Goal: Information Seeking & Learning: Learn about a topic

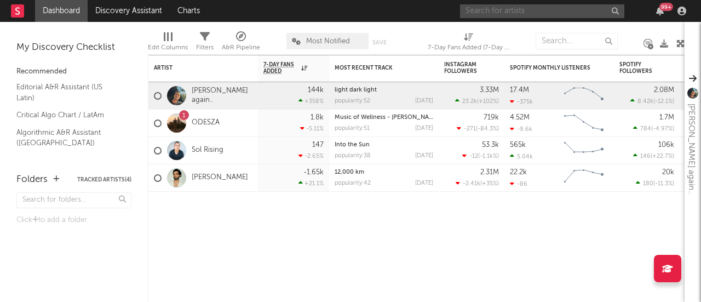
click at [523, 11] on input "text" at bounding box center [542, 11] width 164 height 14
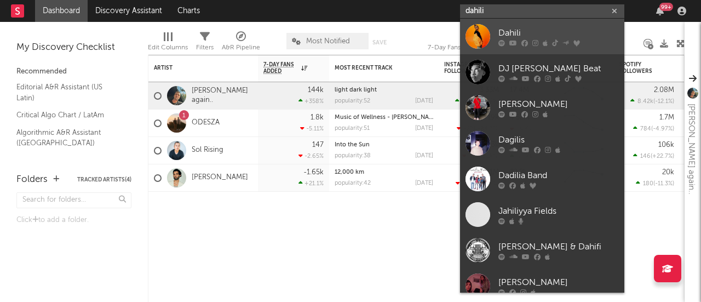
type input "dahili"
click at [516, 30] on div "Dahili" at bounding box center [558, 32] width 121 height 13
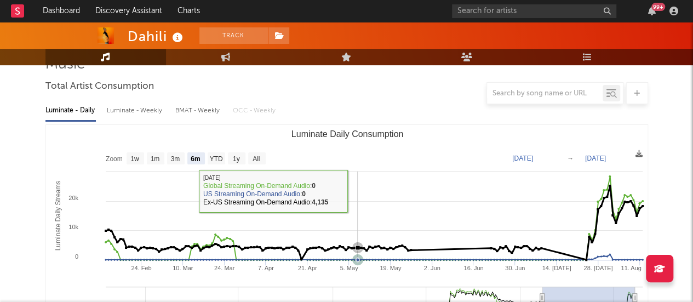
scroll to position [110, 0]
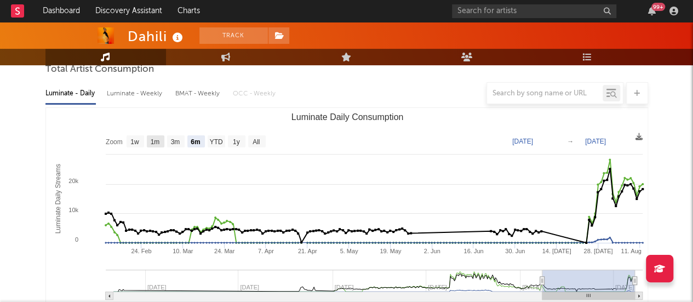
click at [154, 139] on text "1m" at bounding box center [154, 142] width 9 height 8
select select "1m"
type input "2025-07-12"
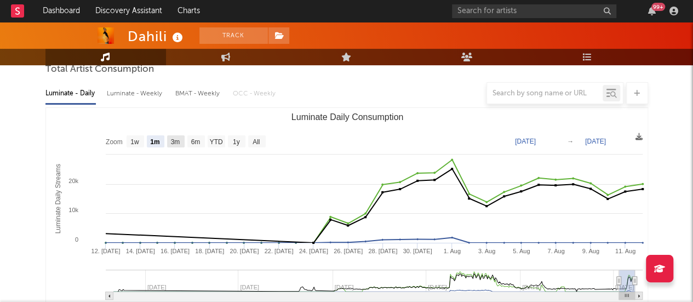
click at [175, 140] on text "3m" at bounding box center [174, 142] width 9 height 8
select select "3m"
type input "2025-05-12"
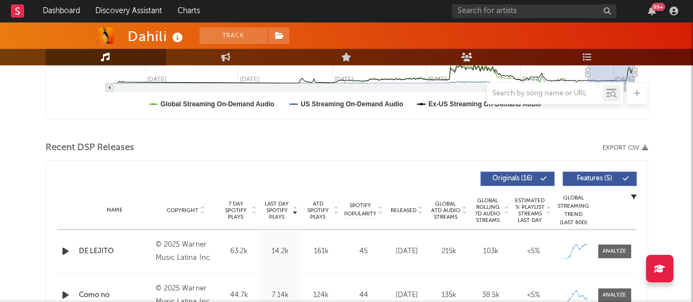
scroll to position [383, 0]
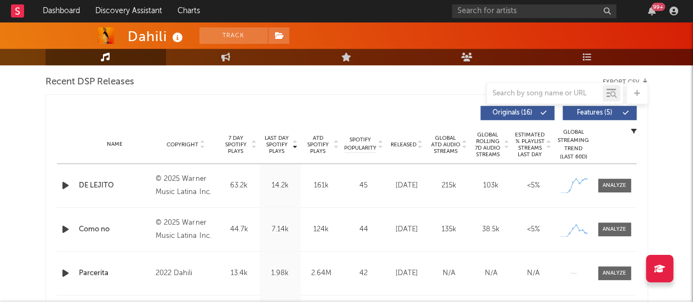
click at [96, 182] on div "DE LEJITO" at bounding box center [115, 185] width 72 height 11
click at [622, 182] on div at bounding box center [615, 185] width 24 height 8
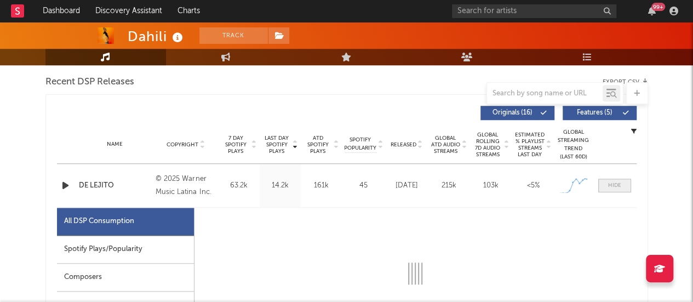
select select "1w"
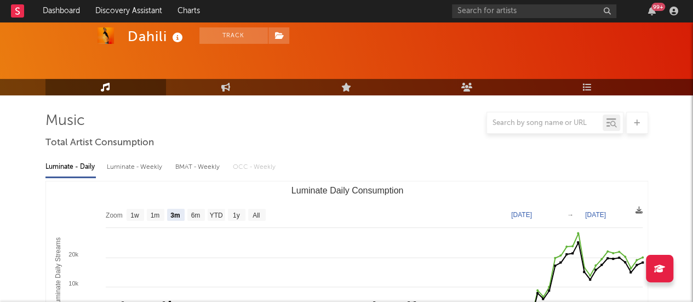
scroll to position [0, 0]
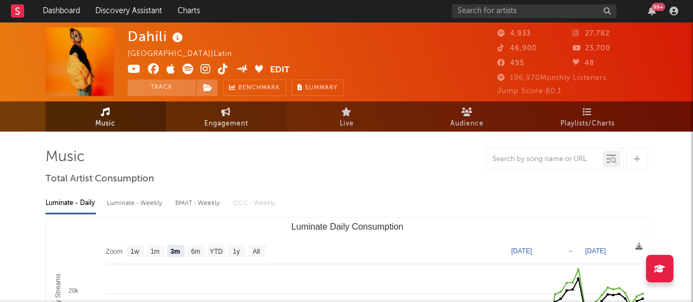
click at [229, 112] on icon at bounding box center [225, 111] width 9 height 9
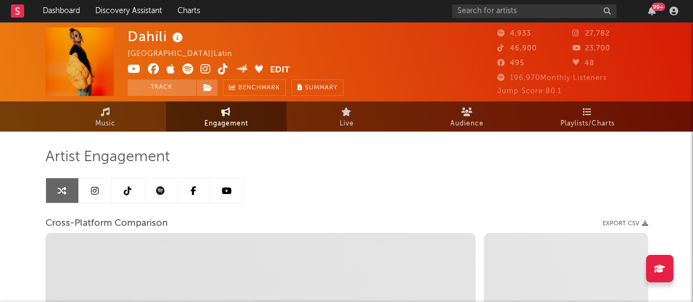
select select "1w"
select select "1m"
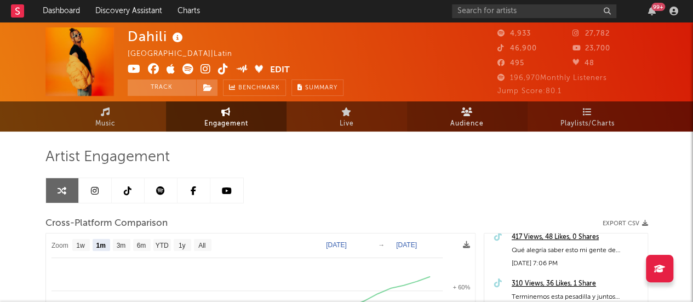
click at [454, 110] on link "Audience" at bounding box center [467, 116] width 121 height 30
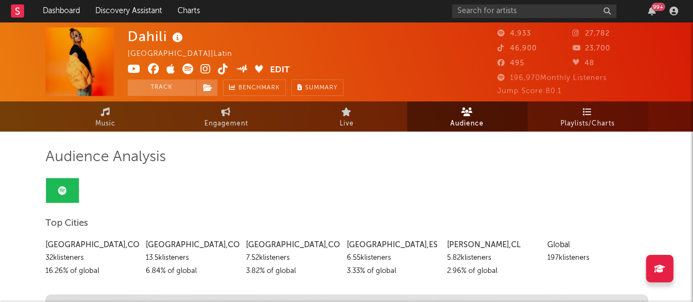
click at [561, 114] on link "Playlists/Charts" at bounding box center [587, 116] width 121 height 30
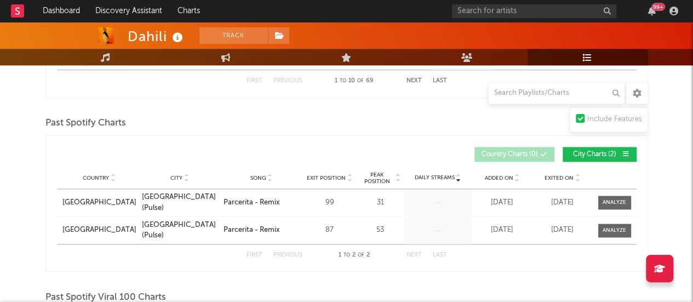
scroll to position [657, 0]
